Goal: Check status: Check status

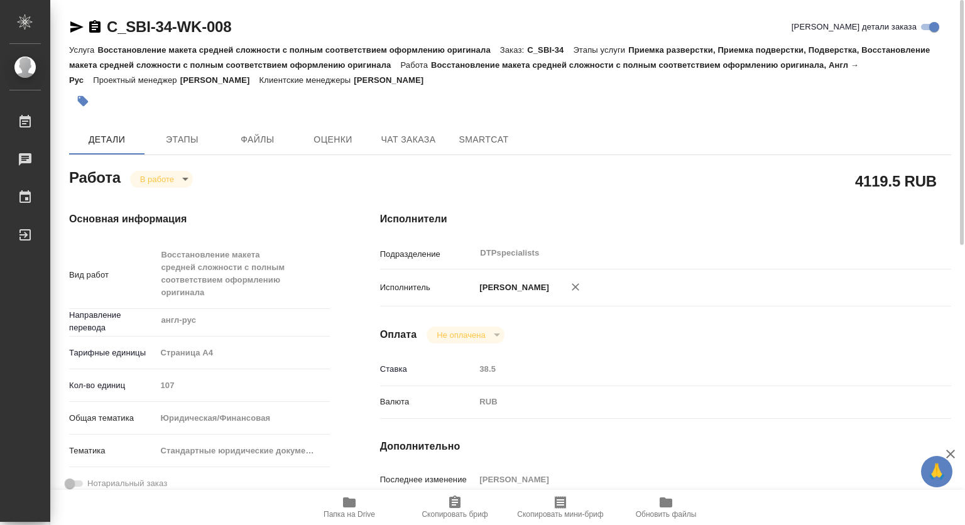
click at [347, 504] on icon "button" at bounding box center [349, 502] width 13 height 10
click at [156, 180] on body "🙏 .cls-1 fill:#fff; AWATERA Kovtun Svetlana Работы 0 Чаты График Выйти C_SBI-34…" at bounding box center [482, 262] width 965 height 525
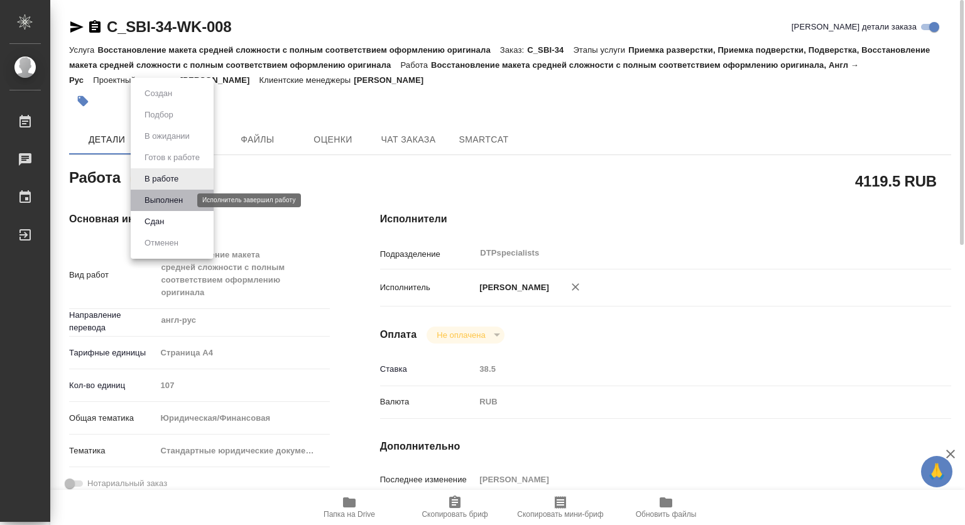
click at [158, 200] on button "Выполнен" at bounding box center [164, 200] width 46 height 14
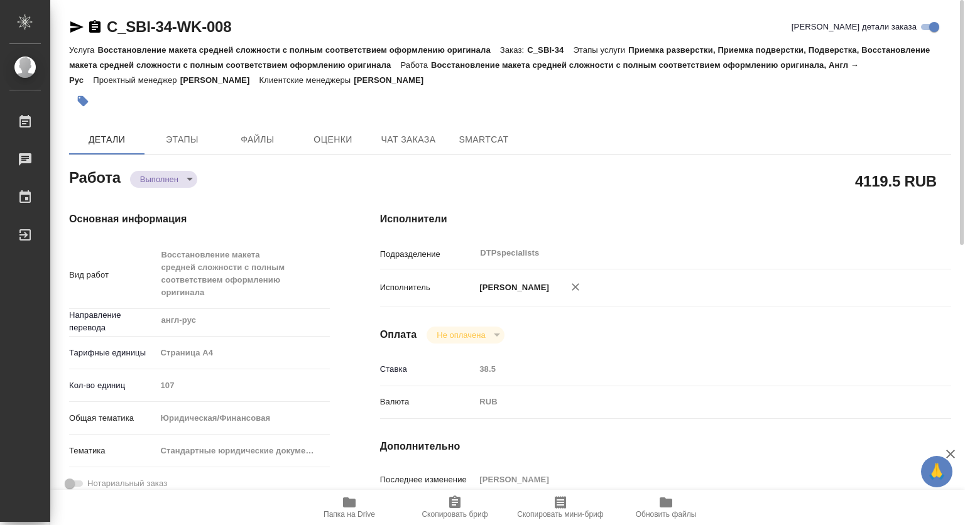
type textarea "x"
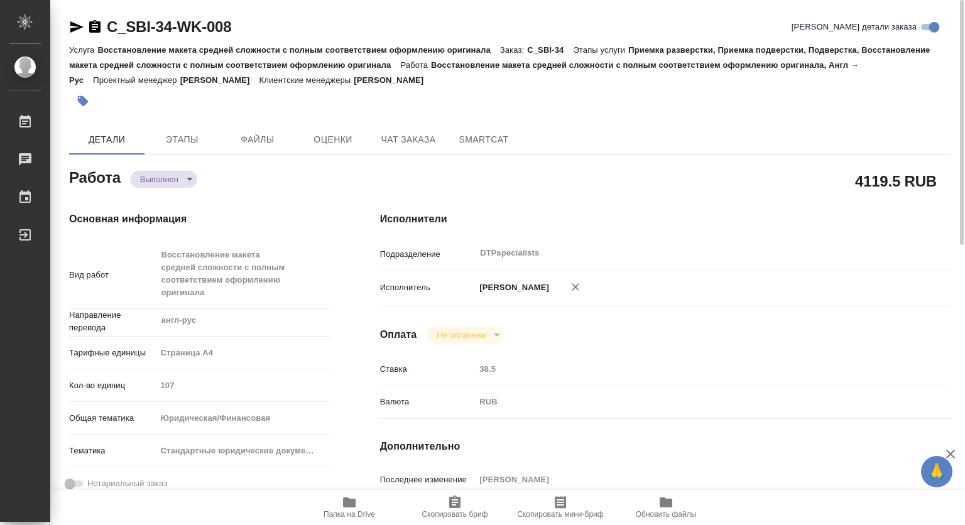
type textarea "x"
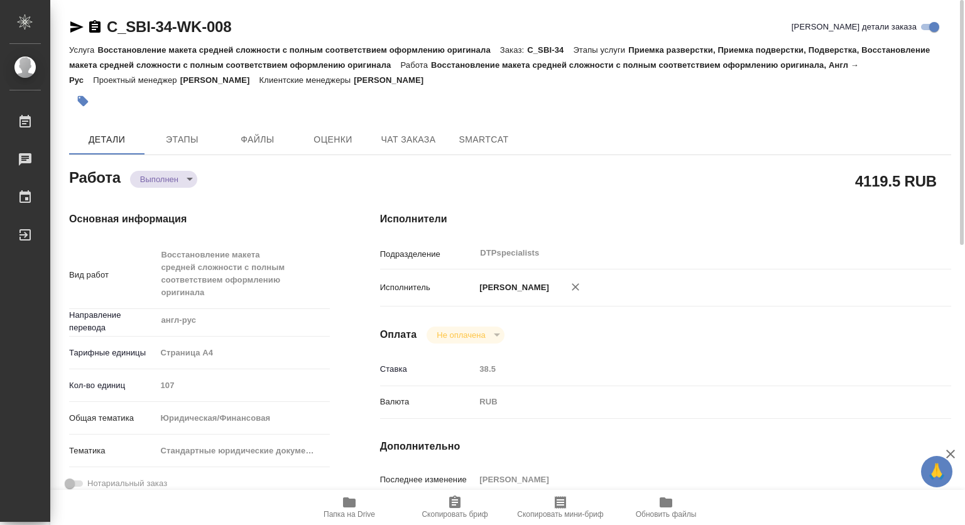
type textarea "x"
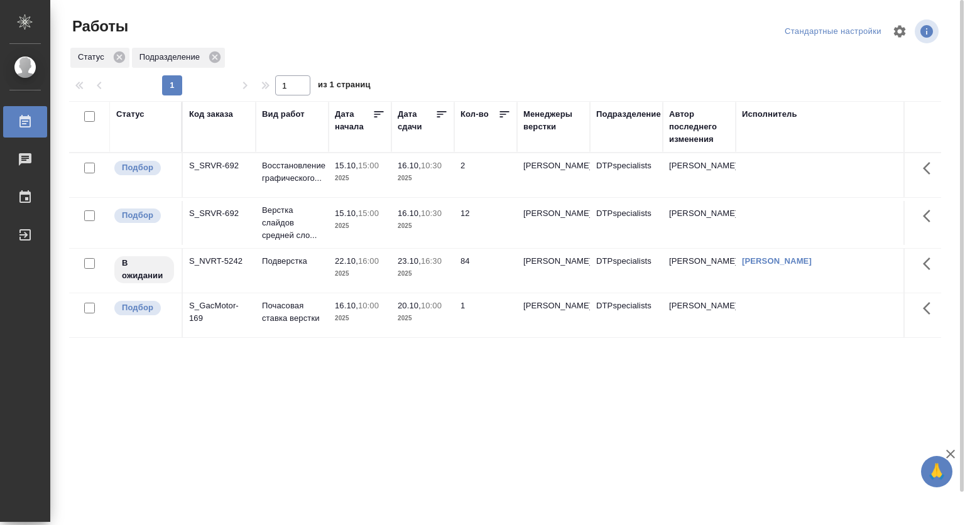
click at [326, 223] on td "Верстка слайдов средней сло..." at bounding box center [292, 223] width 73 height 50
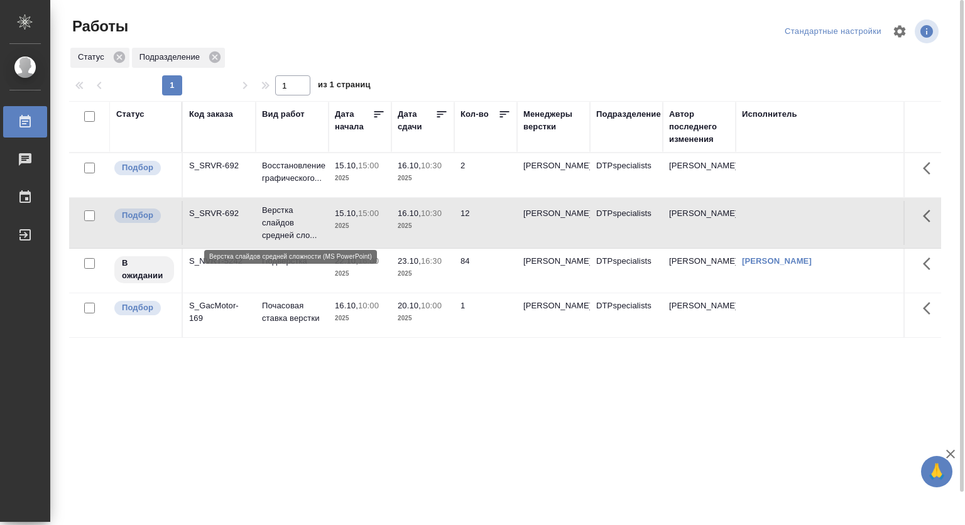
click at [283, 215] on p "Верстка слайдов средней сло..." at bounding box center [292, 223] width 60 height 38
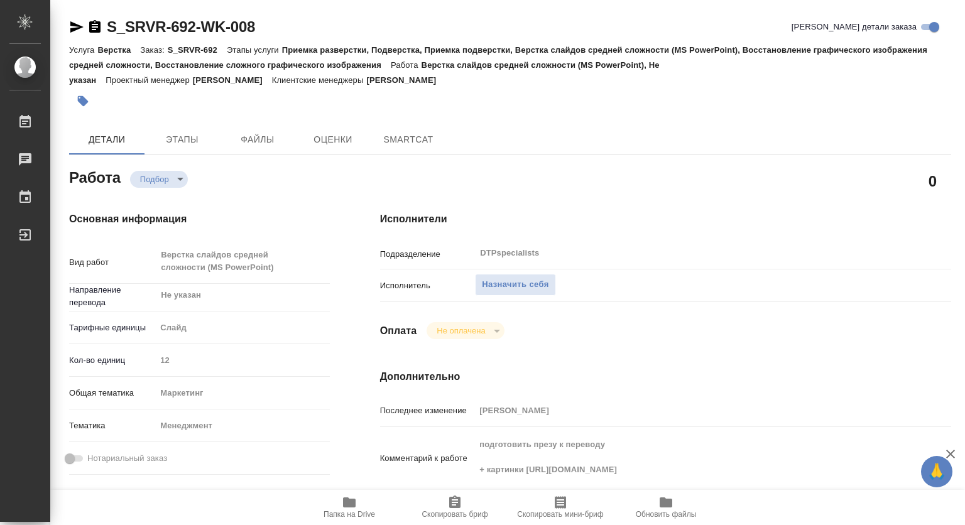
scroll to position [126, 0]
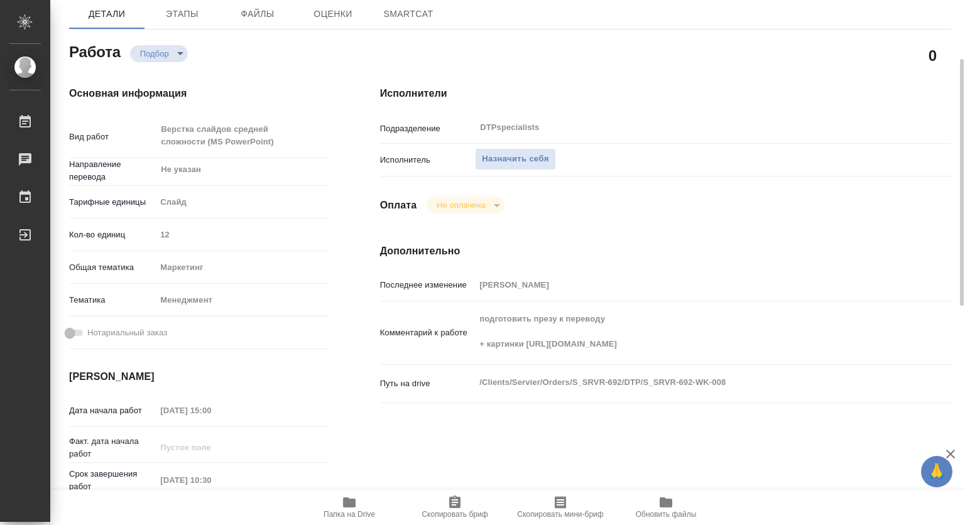
type textarea "x"
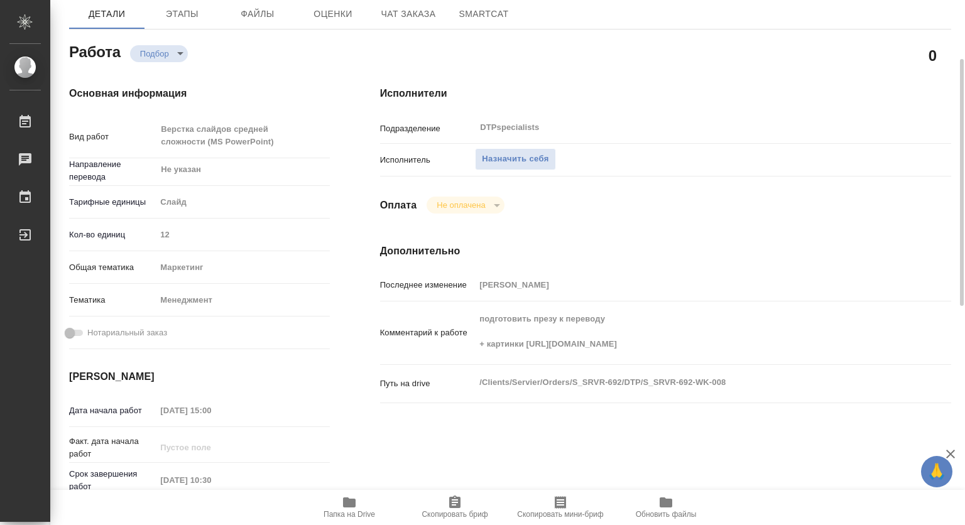
click at [352, 507] on icon "button" at bounding box center [349, 502] width 13 height 10
type textarea "x"
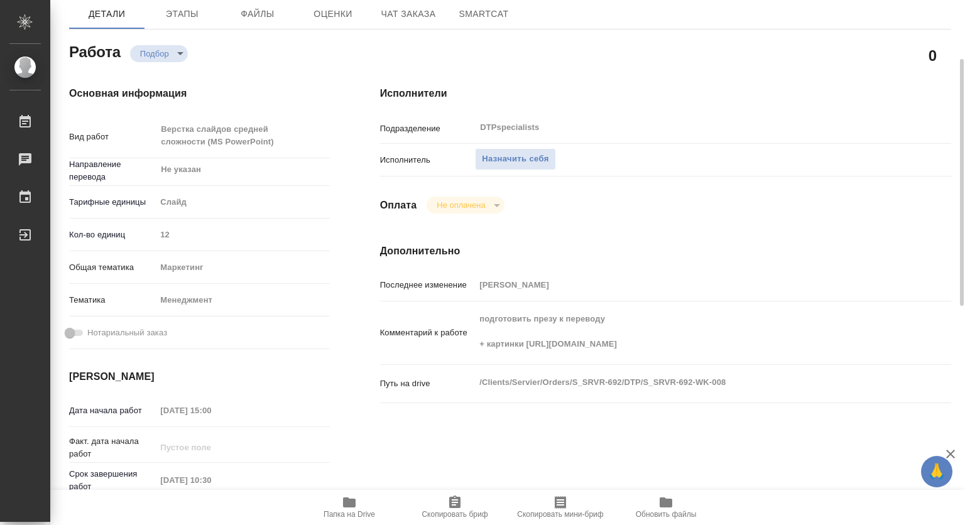
type textarea "x"
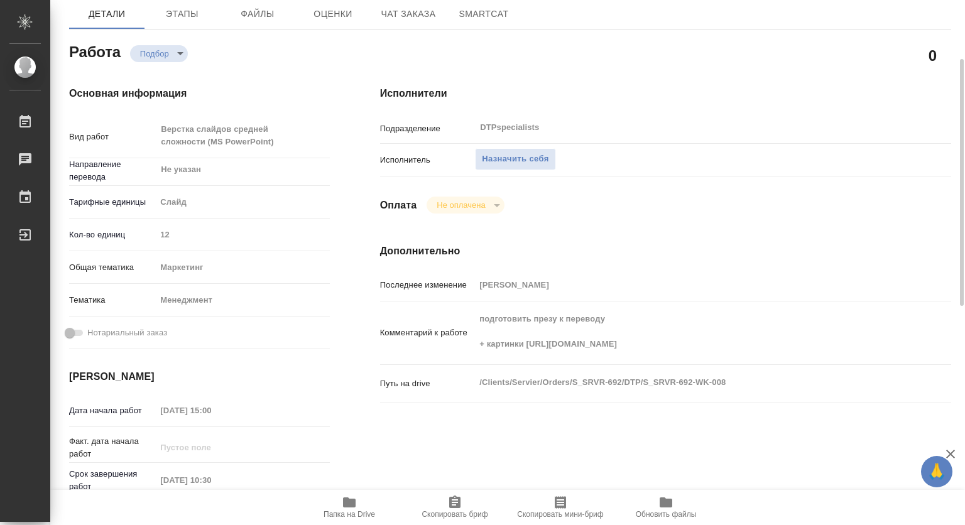
type textarea "x"
